Goal: Task Accomplishment & Management: Manage account settings

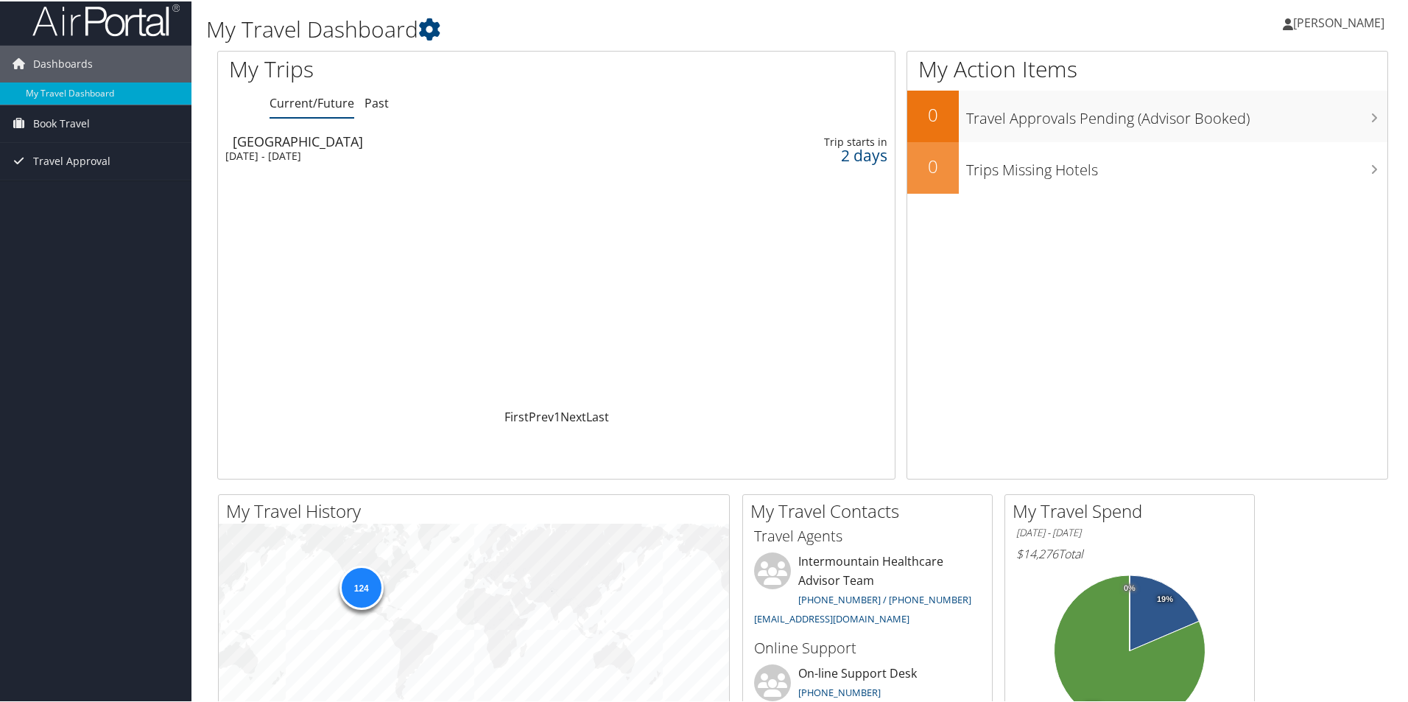
scroll to position [9, 0]
click at [302, 156] on div "[DATE] - [DATE]" at bounding box center [432, 153] width 415 height 13
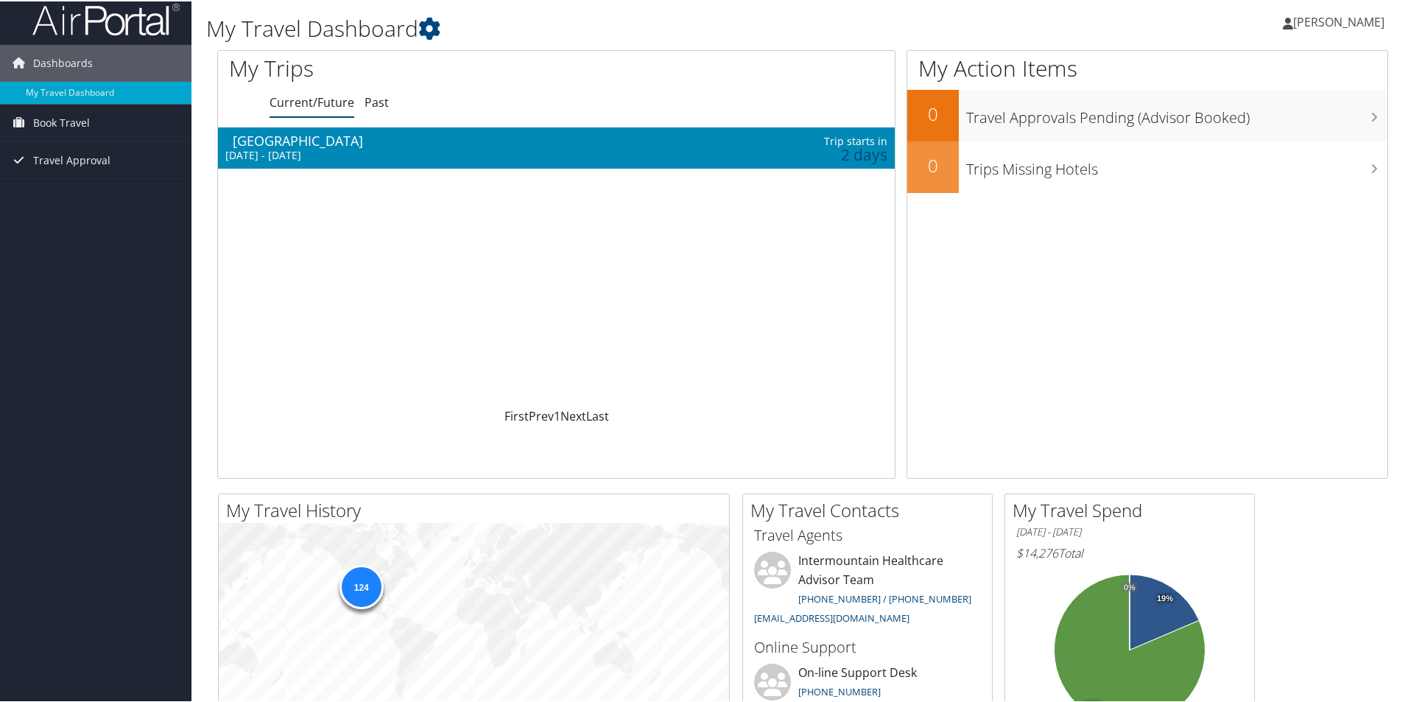
click at [302, 156] on div "[DATE] - [DATE]" at bounding box center [432, 153] width 415 height 13
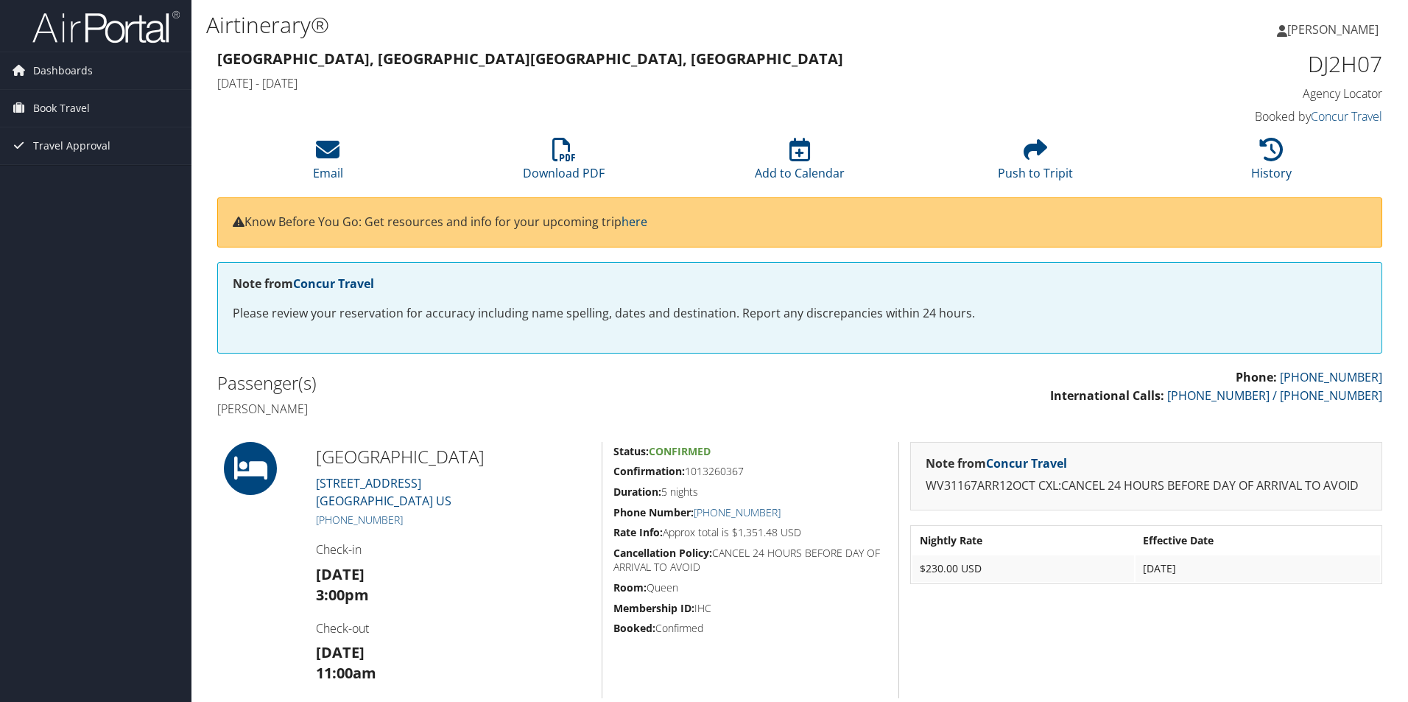
scroll to position [111, 0]
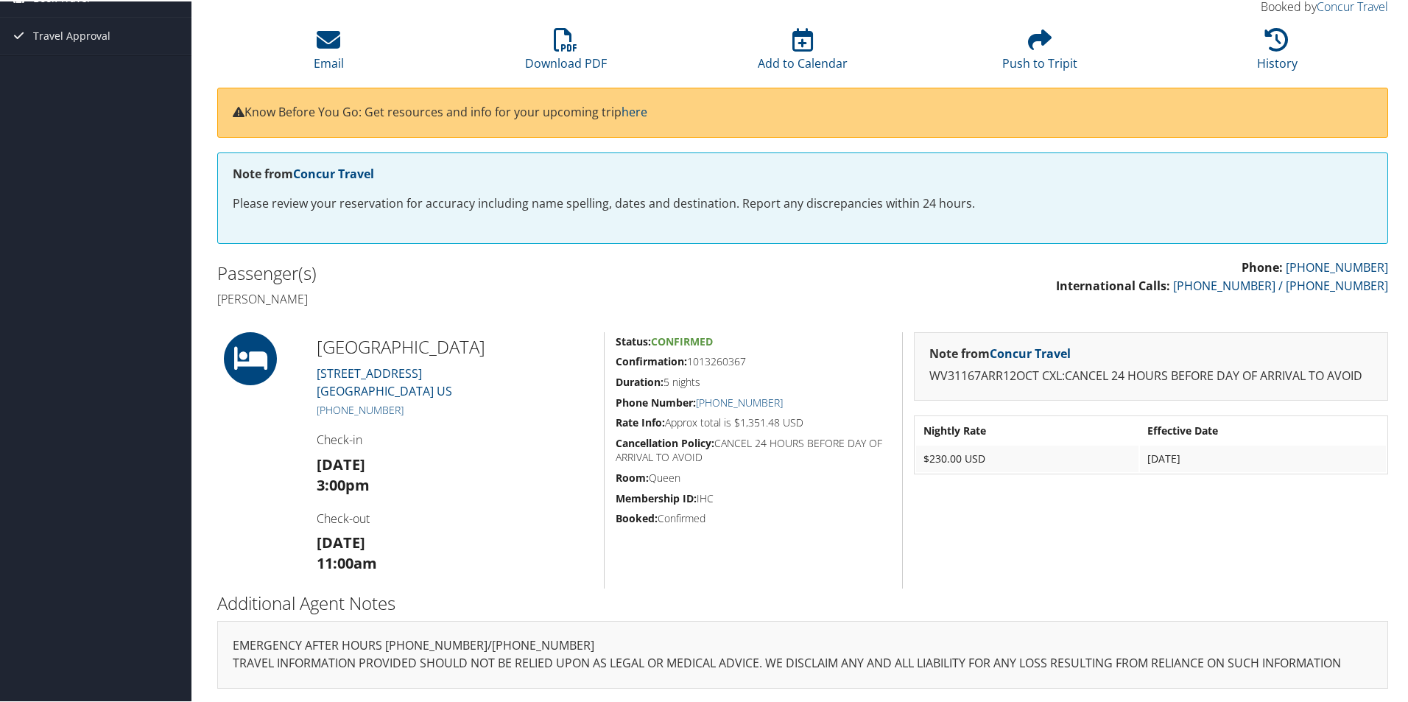
click at [1408, 192] on html "Menu Dashboards ► My Travel Dashboard Book Travel ► Approval Request (Beta) Boo…" at bounding box center [707, 240] width 1414 height 702
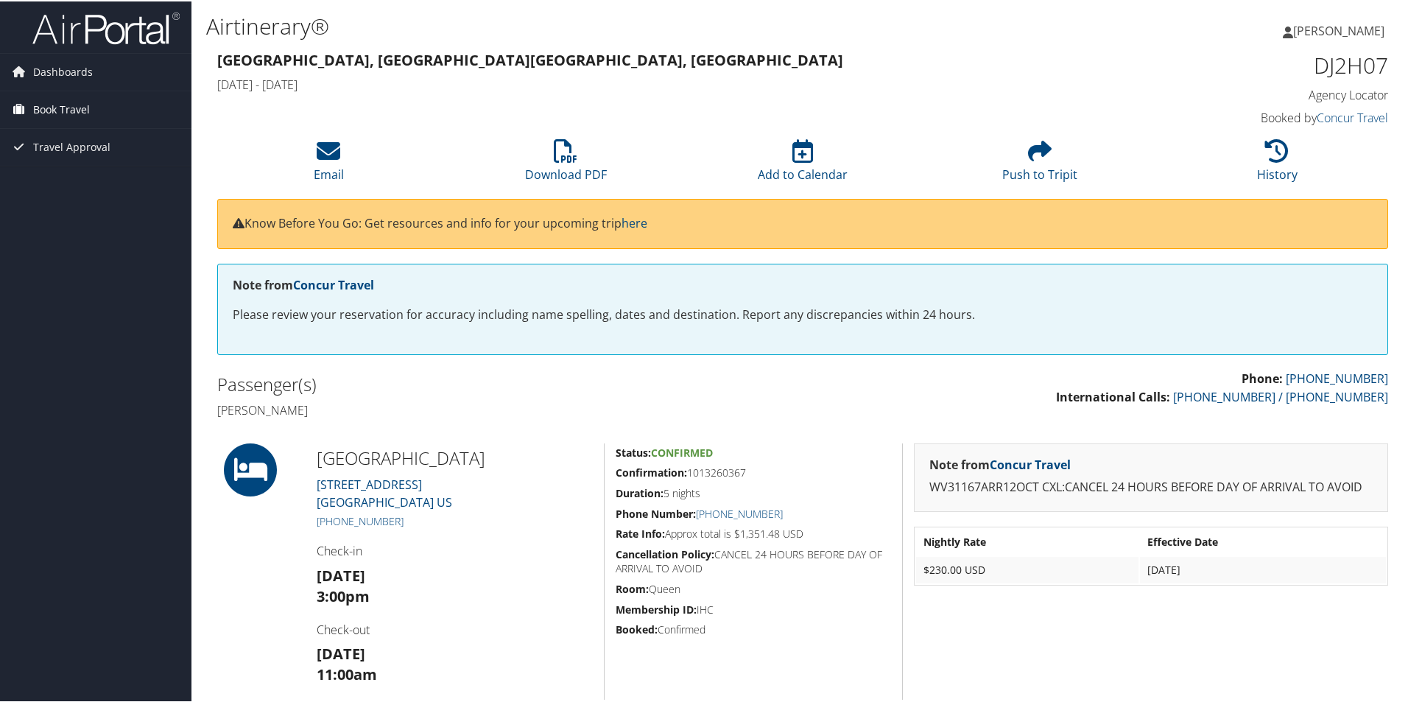
click at [59, 105] on span "Book Travel" at bounding box center [61, 108] width 57 height 37
click at [72, 168] on link "Book/Manage Online Trips" at bounding box center [95, 160] width 191 height 22
click at [73, 164] on link "Book/Manage Online Trips" at bounding box center [95, 160] width 191 height 22
